Goal: Information Seeking & Learning: Check status

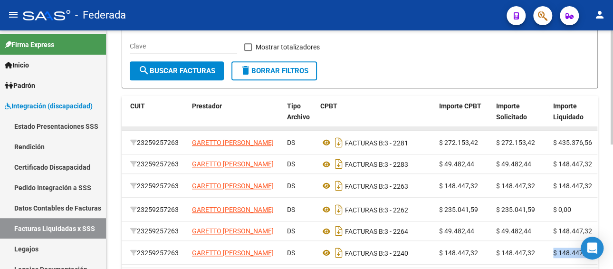
scroll to position [69, 0]
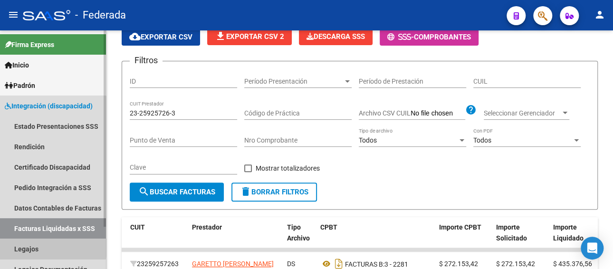
click at [39, 244] on link "Legajos" at bounding box center [53, 249] width 106 height 20
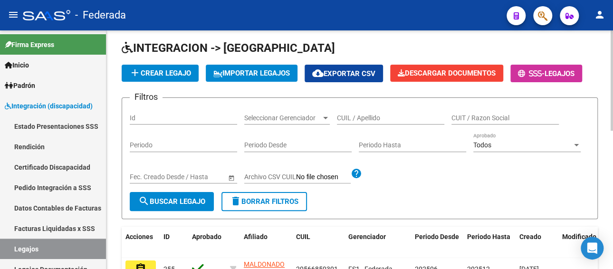
scroll to position [22, 0]
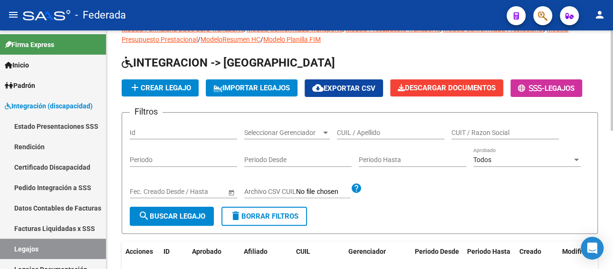
click at [385, 125] on div "CUIL / Apellido" at bounding box center [390, 129] width 107 height 19
paste input "27542919537"
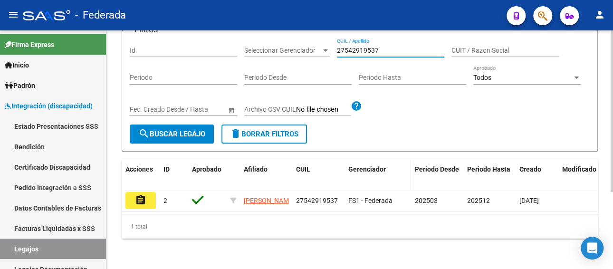
scroll to position [114, 0]
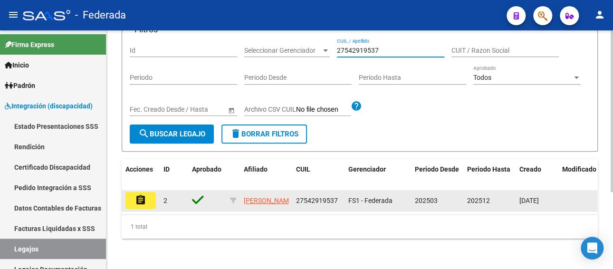
type input "27542919537"
drag, startPoint x: 340, startPoint y: 187, endPoint x: 292, endPoint y: 191, distance: 48.1
click at [292, 191] on datatable-body-cell "27542919537" at bounding box center [318, 200] width 52 height 21
copy span "27542919537"
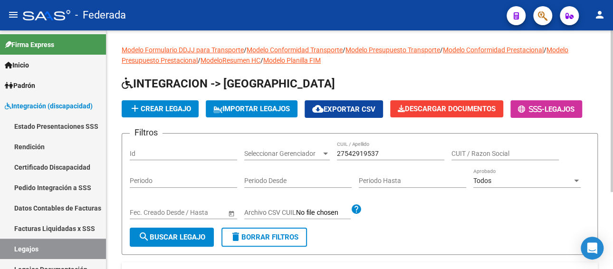
scroll to position [0, 0]
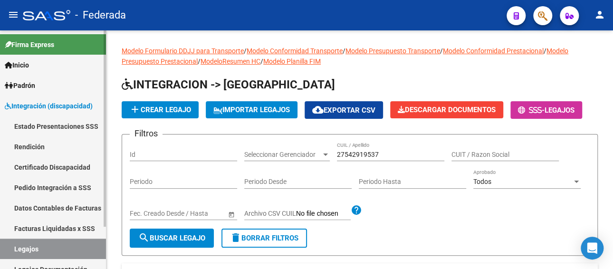
click at [71, 226] on link "Facturas Liquidadas x SSS" at bounding box center [53, 228] width 106 height 20
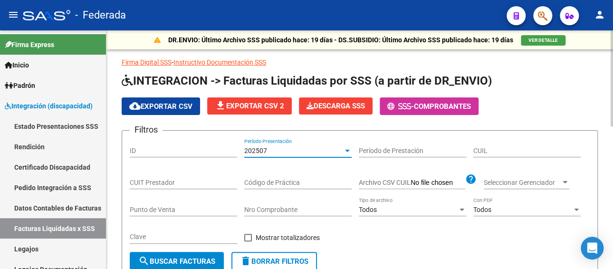
click at [296, 152] on div "202507" at bounding box center [293, 151] width 99 height 8
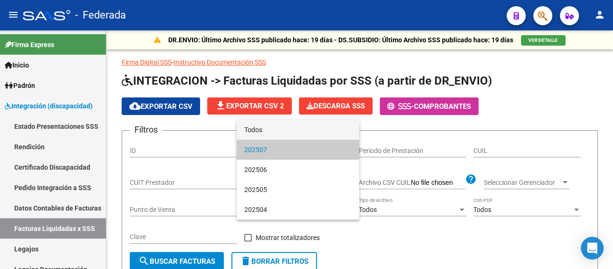
click at [284, 131] on span "Todos" at bounding box center [297, 130] width 107 height 20
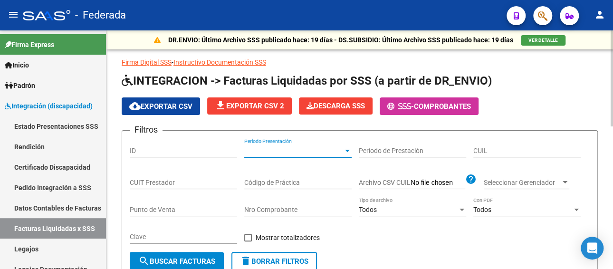
click at [183, 183] on input "CUIT Prestador" at bounding box center [183, 183] width 107 height 8
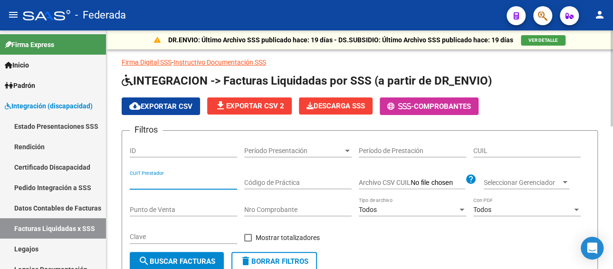
paste input "27-54291953-7"
type input "27-54291953-7"
drag, startPoint x: 186, startPoint y: 182, endPoint x: 111, endPoint y: 182, distance: 75.1
click at [509, 147] on input "CUIL" at bounding box center [526, 151] width 107 height 8
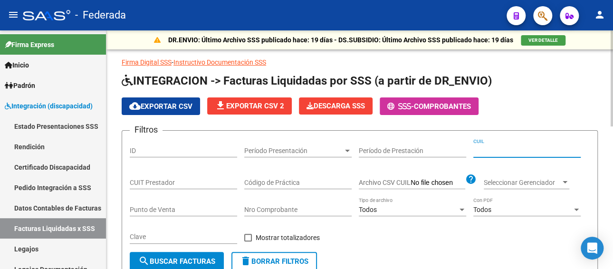
paste input "27-54291953-7"
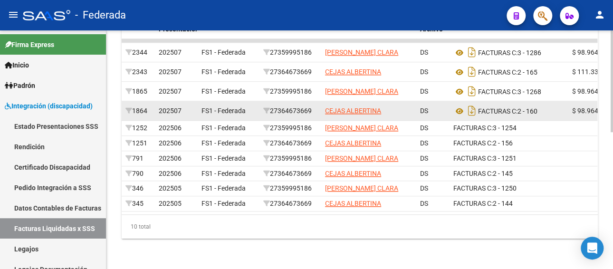
scroll to position [320, 0]
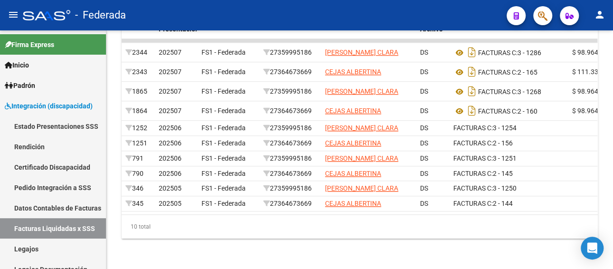
type input "27-54291953-7"
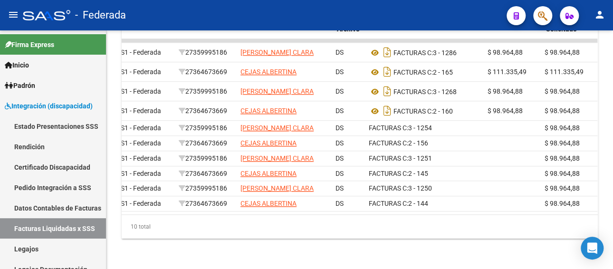
scroll to position [0, 83]
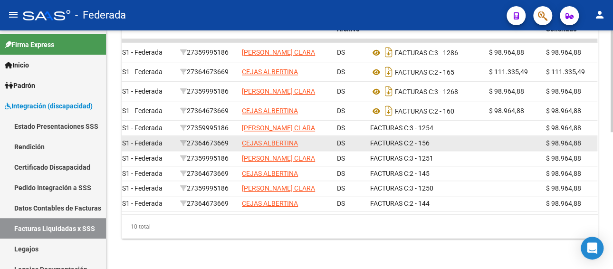
drag, startPoint x: 233, startPoint y: 129, endPoint x: 192, endPoint y: 129, distance: 41.8
click at [192, 138] on div "27364673669" at bounding box center [207, 143] width 54 height 11
copy div "27364673669"
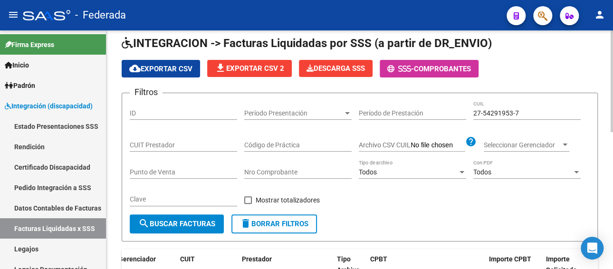
scroll to position [35, 0]
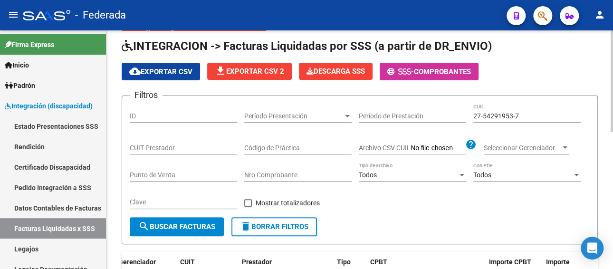
click at [189, 149] on input "CUIT Prestador" at bounding box center [183, 148] width 107 height 8
paste input "27-36467366-9"
type input "27-36467366-9"
click at [200, 229] on span "search Buscar Facturas" at bounding box center [176, 226] width 77 height 9
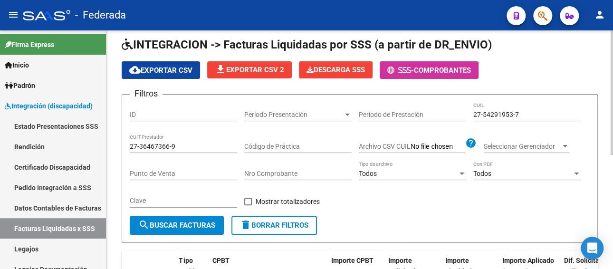
scroll to position [29, 0]
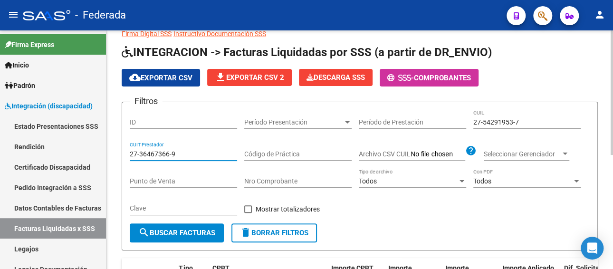
drag, startPoint x: 185, startPoint y: 153, endPoint x: 109, endPoint y: 151, distance: 76.6
click at [109, 151] on div "DR.ENVIO: Último Archivo SSS publicado hace: 19 días - DS.SUBSIDIO: Último Arch…" at bounding box center [359, 218] width 507 height 433
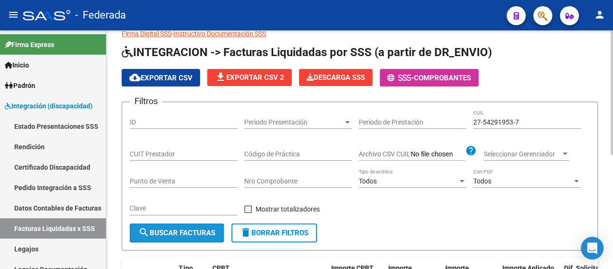
click at [182, 230] on span "search Buscar Facturas" at bounding box center [176, 233] width 77 height 9
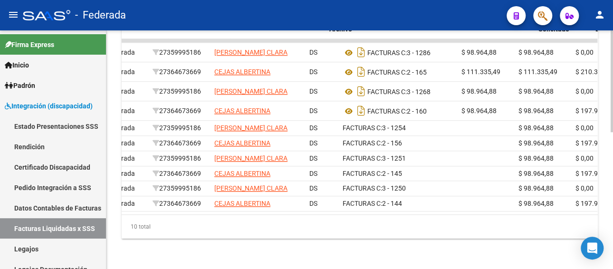
scroll to position [0, 91]
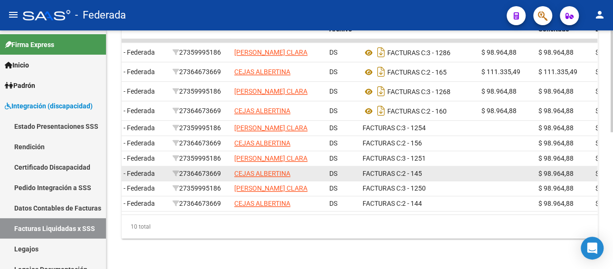
drag, startPoint x: 225, startPoint y: 171, endPoint x: 185, endPoint y: 172, distance: 40.4
click at [185, 172] on div "27364673669" at bounding box center [200, 173] width 54 height 11
copy div "27364673669"
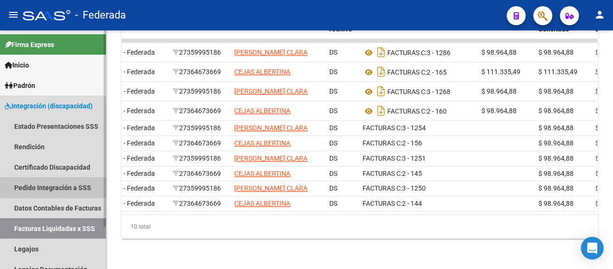
click at [46, 187] on link "Pedido Integración a SSS" at bounding box center [53, 187] width 106 height 20
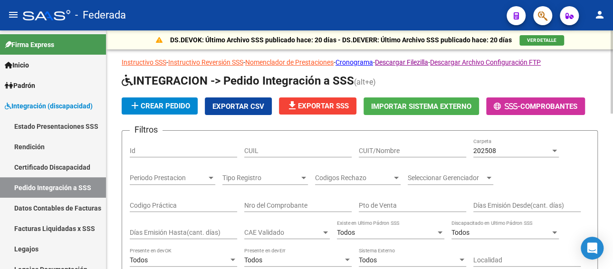
click at [384, 152] on input "CUIT/Nombre" at bounding box center [412, 151] width 107 height 8
paste input "27364673669"
type input "27364673669"
click at [499, 148] on div "202508" at bounding box center [511, 151] width 77 height 8
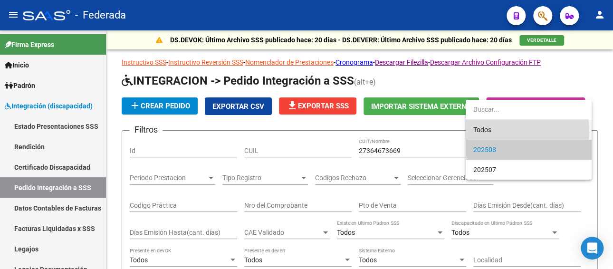
click at [488, 131] on span "Todos" at bounding box center [528, 130] width 111 height 20
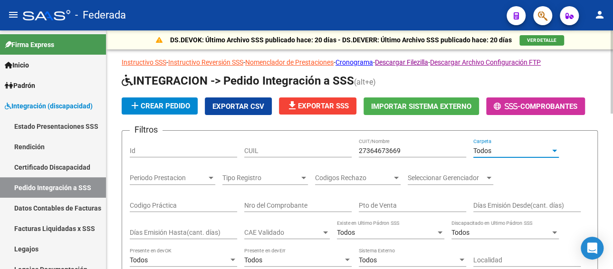
scroll to position [190, 0]
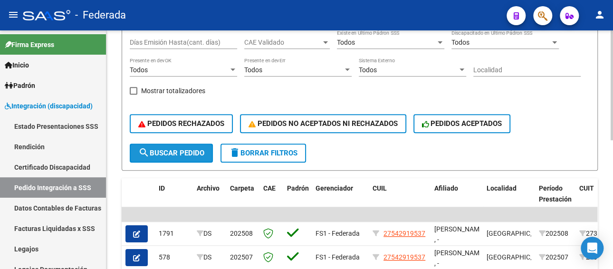
click at [168, 158] on button "search Buscar Pedido" at bounding box center [171, 153] width 83 height 19
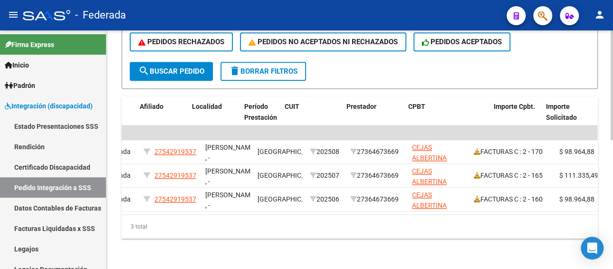
scroll to position [0, 294]
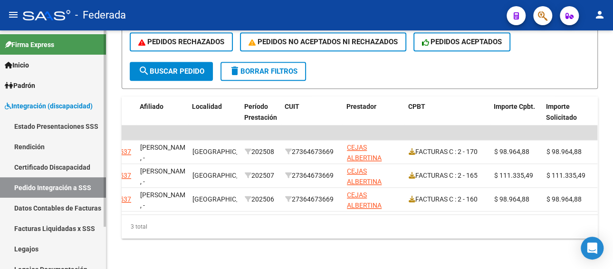
click at [25, 227] on link "Facturas Liquidadas x SSS" at bounding box center [53, 228] width 106 height 20
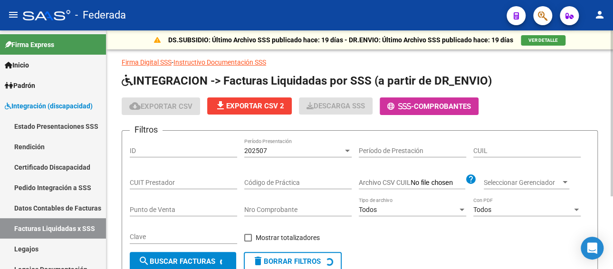
click at [283, 148] on div "202507" at bounding box center [293, 151] width 99 height 8
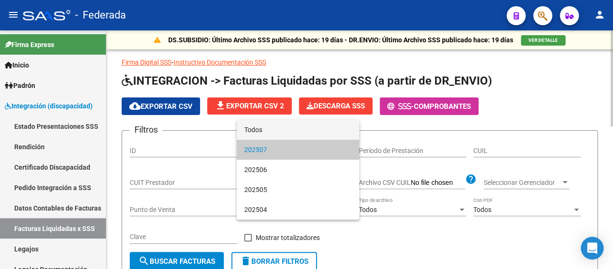
drag, startPoint x: 276, startPoint y: 130, endPoint x: 459, endPoint y: 145, distance: 183.6
click at [277, 130] on span "Todos" at bounding box center [297, 130] width 107 height 20
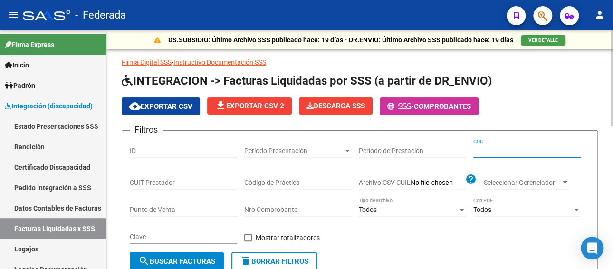
click at [515, 154] on input "CUIL" at bounding box center [526, 151] width 107 height 8
click at [172, 177] on div "CUIT Prestador" at bounding box center [183, 179] width 107 height 19
paste input "27-36467366-9"
type input "27-36467366-9"
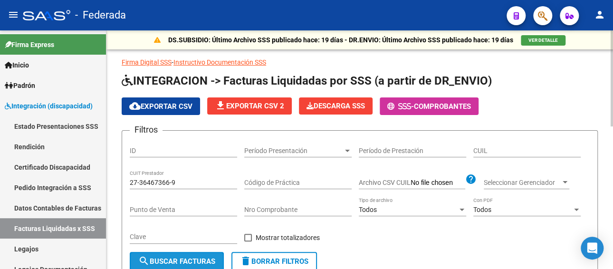
click at [186, 259] on span "search Buscar Facturas" at bounding box center [176, 261] width 77 height 9
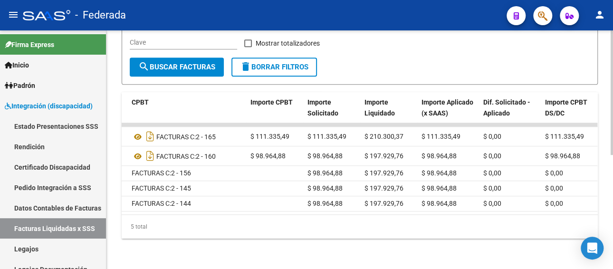
scroll to position [0, 323]
